Goal: Task Accomplishment & Management: Use online tool/utility

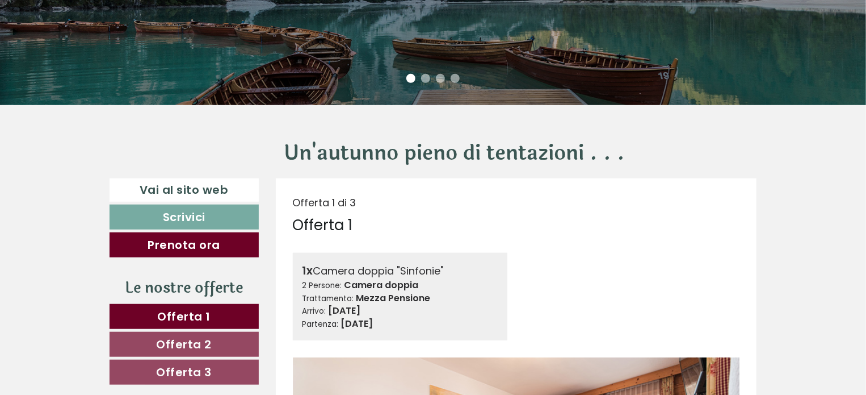
scroll to position [226, 0]
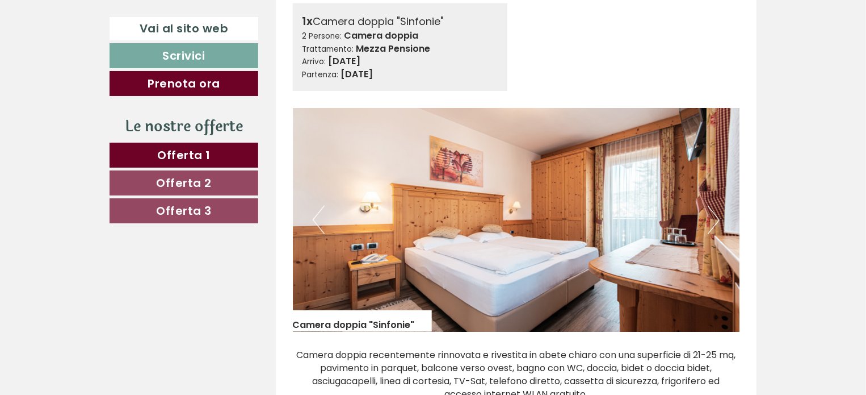
scroll to position [454, 0]
